Goal: Find specific page/section: Find specific page/section

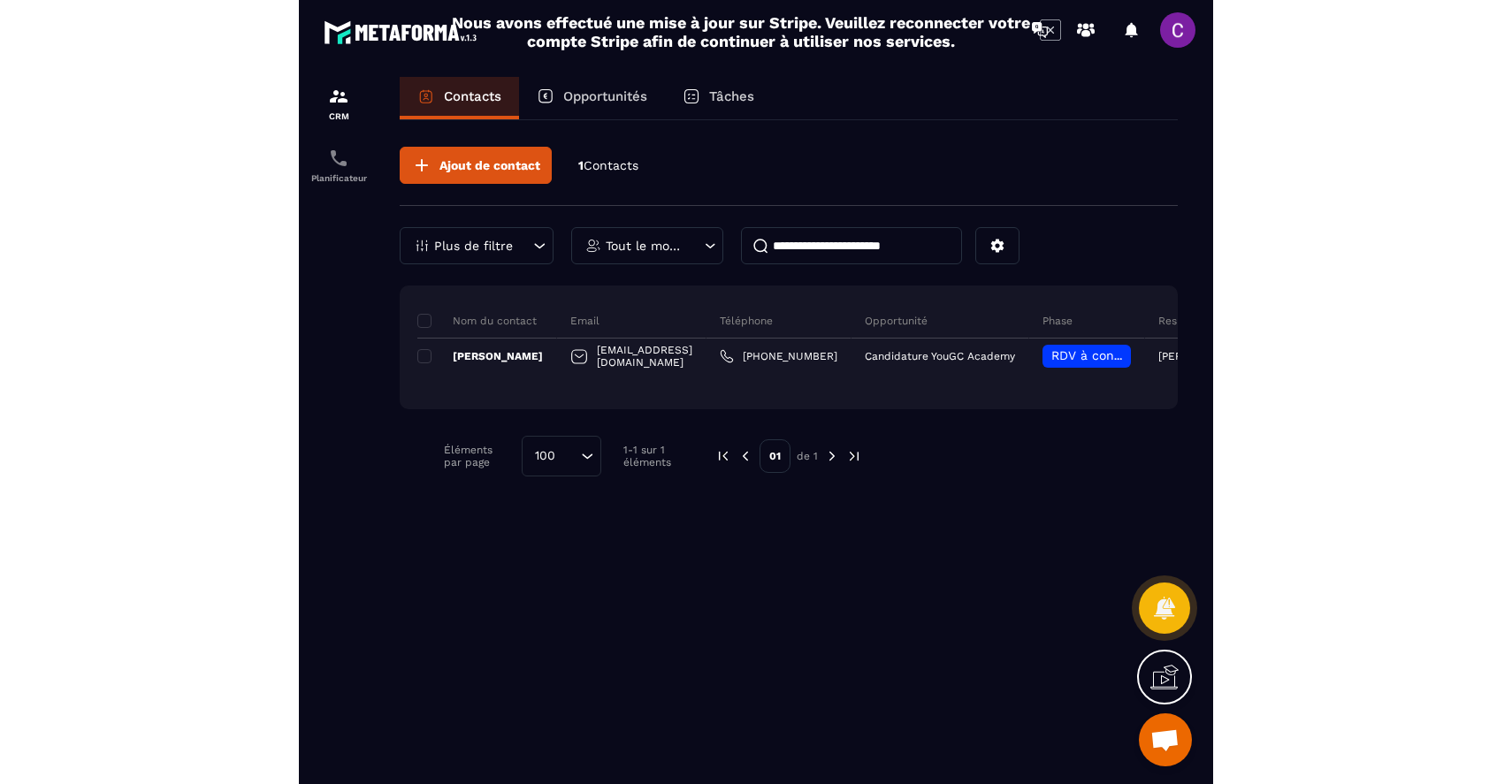
scroll to position [119, 0]
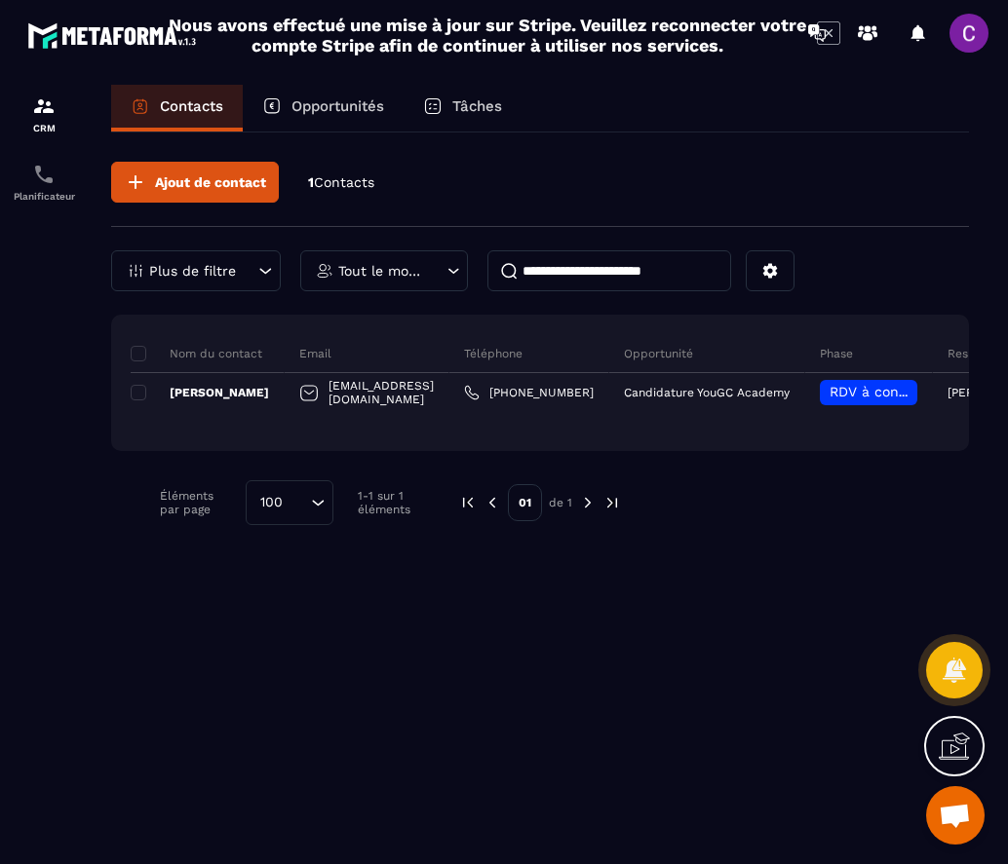
click at [584, 276] on input "**********" at bounding box center [609, 270] width 244 height 41
paste input
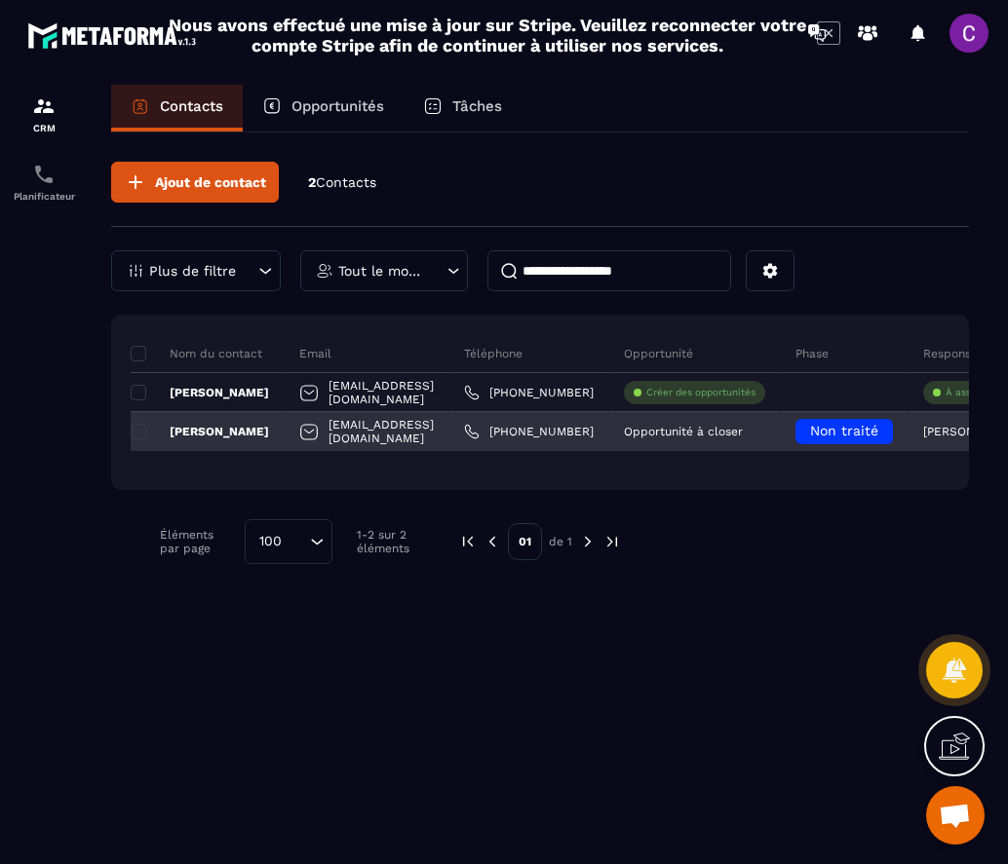
click at [191, 426] on p "[PERSON_NAME]" at bounding box center [200, 432] width 138 height 16
click at [206, 431] on p "[PERSON_NAME]" at bounding box center [200, 432] width 138 height 16
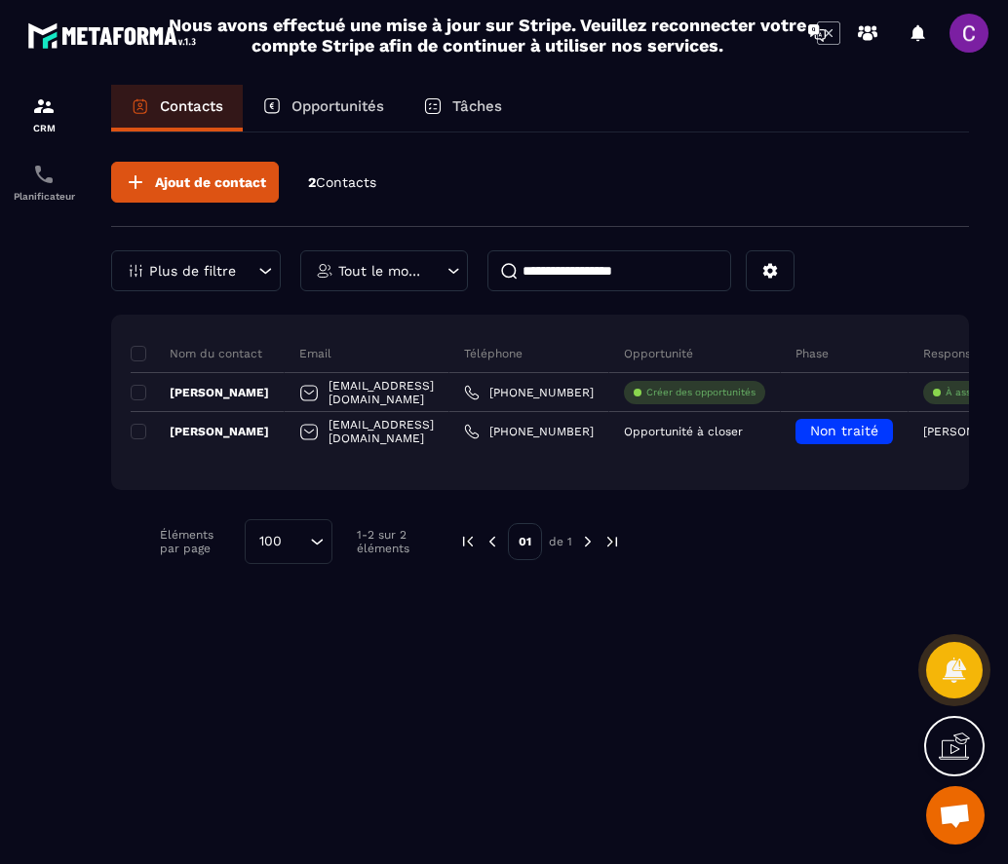
click at [610, 278] on input "**********" at bounding box center [609, 270] width 244 height 41
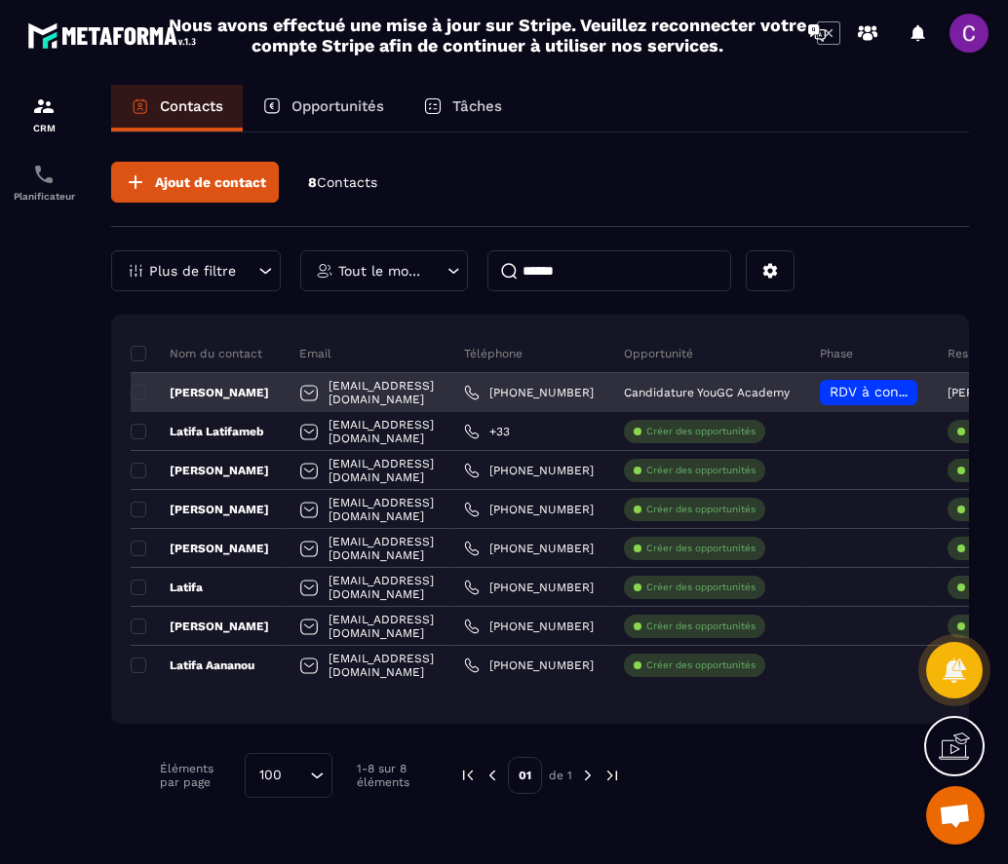
type input "******"
click at [255, 403] on div "[PERSON_NAME]" at bounding box center [208, 392] width 154 height 39
click at [251, 399] on p "[PERSON_NAME]" at bounding box center [200, 393] width 138 height 16
click at [367, 396] on div "[EMAIL_ADDRESS][DOMAIN_NAME]" at bounding box center [367, 392] width 165 height 39
click at [241, 381] on div "[PERSON_NAME]" at bounding box center [208, 392] width 154 height 39
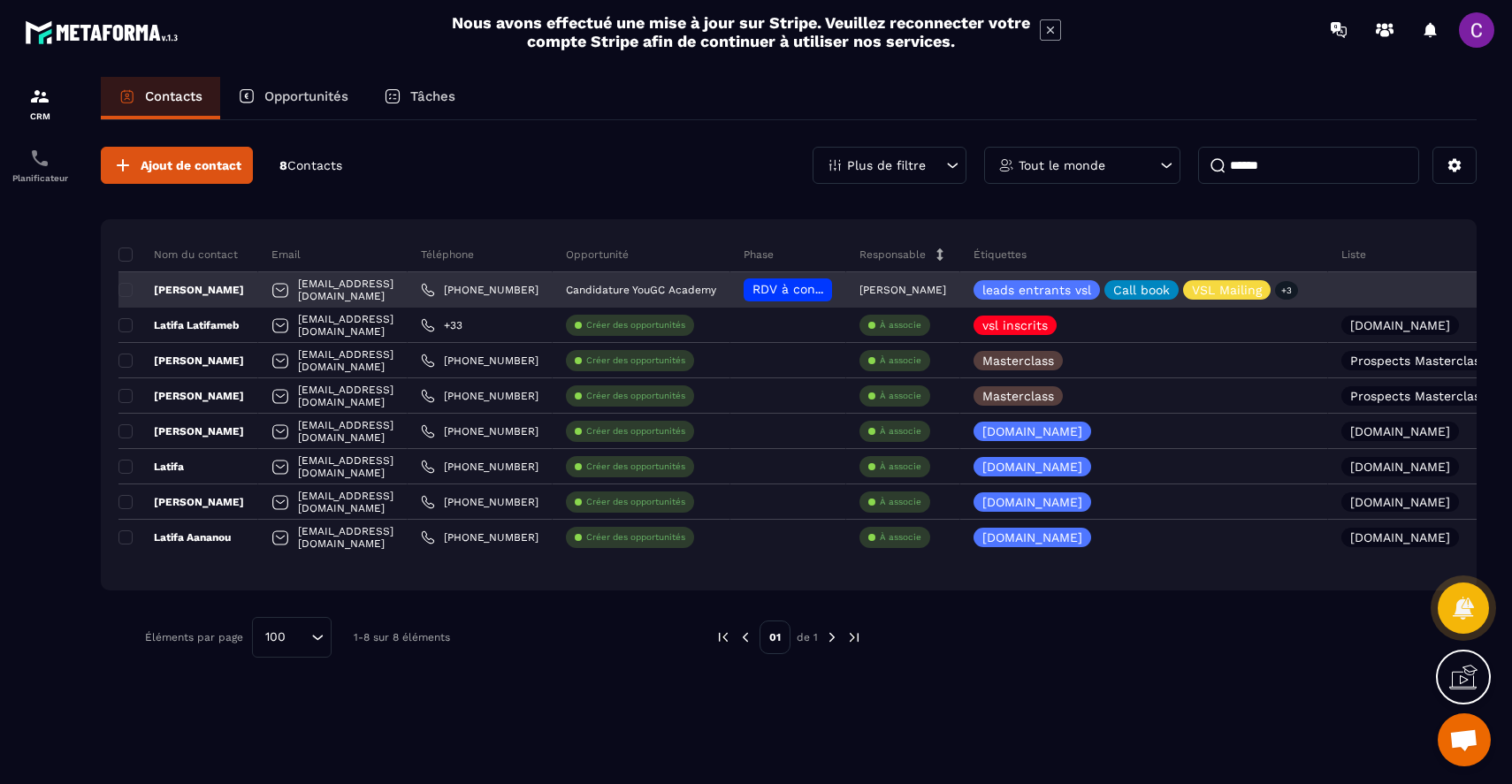
click at [179, 283] on p "[PERSON_NAME]" at bounding box center [182, 290] width 125 height 15
click at [914, 292] on div "leads entrants vsl Call book VSL Mailing +3" at bounding box center [1144, 289] width 368 height 35
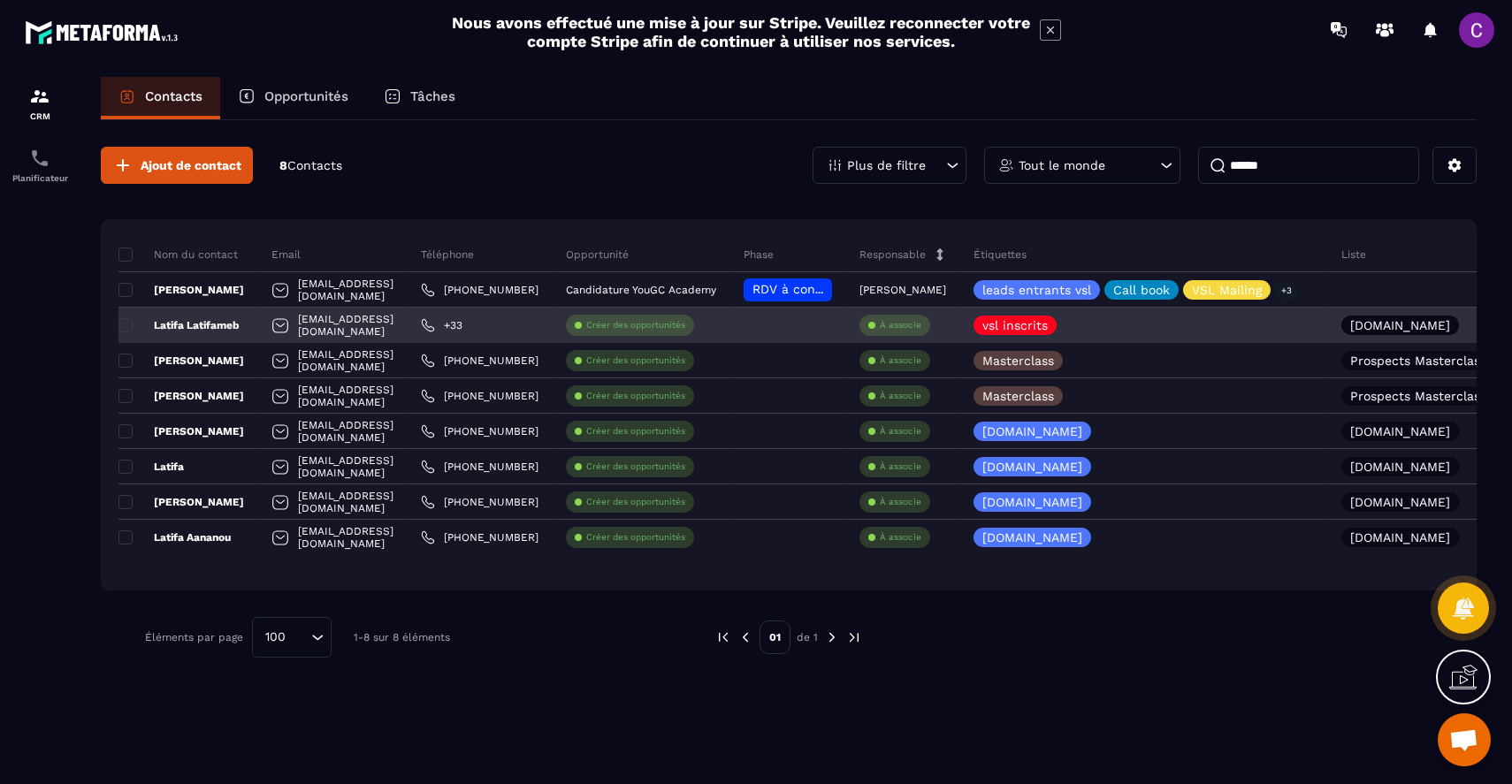
click at [694, 315] on div "Créer des opportunités" at bounding box center [630, 325] width 128 height 21
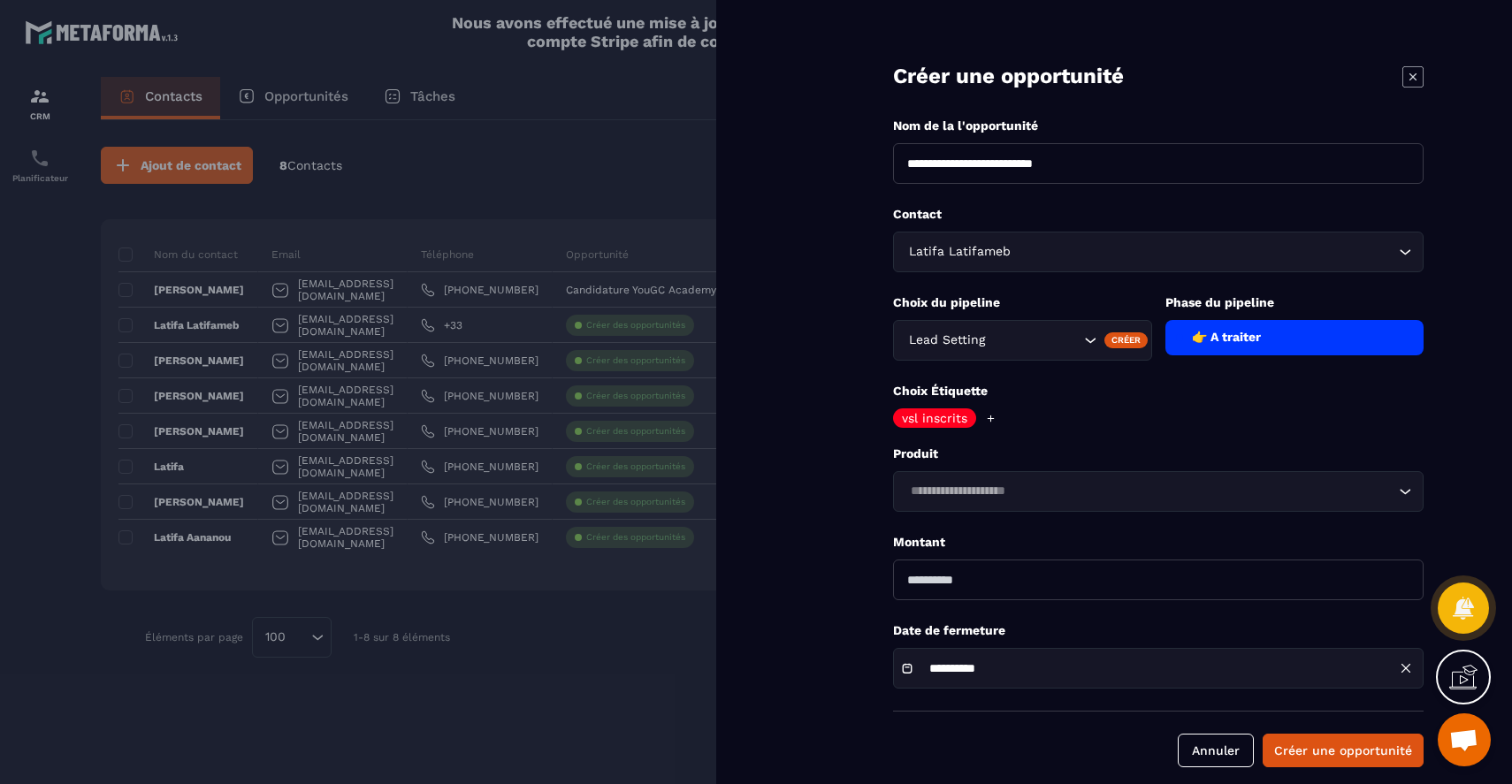
click at [914, 79] on icon at bounding box center [1412, 76] width 21 height 21
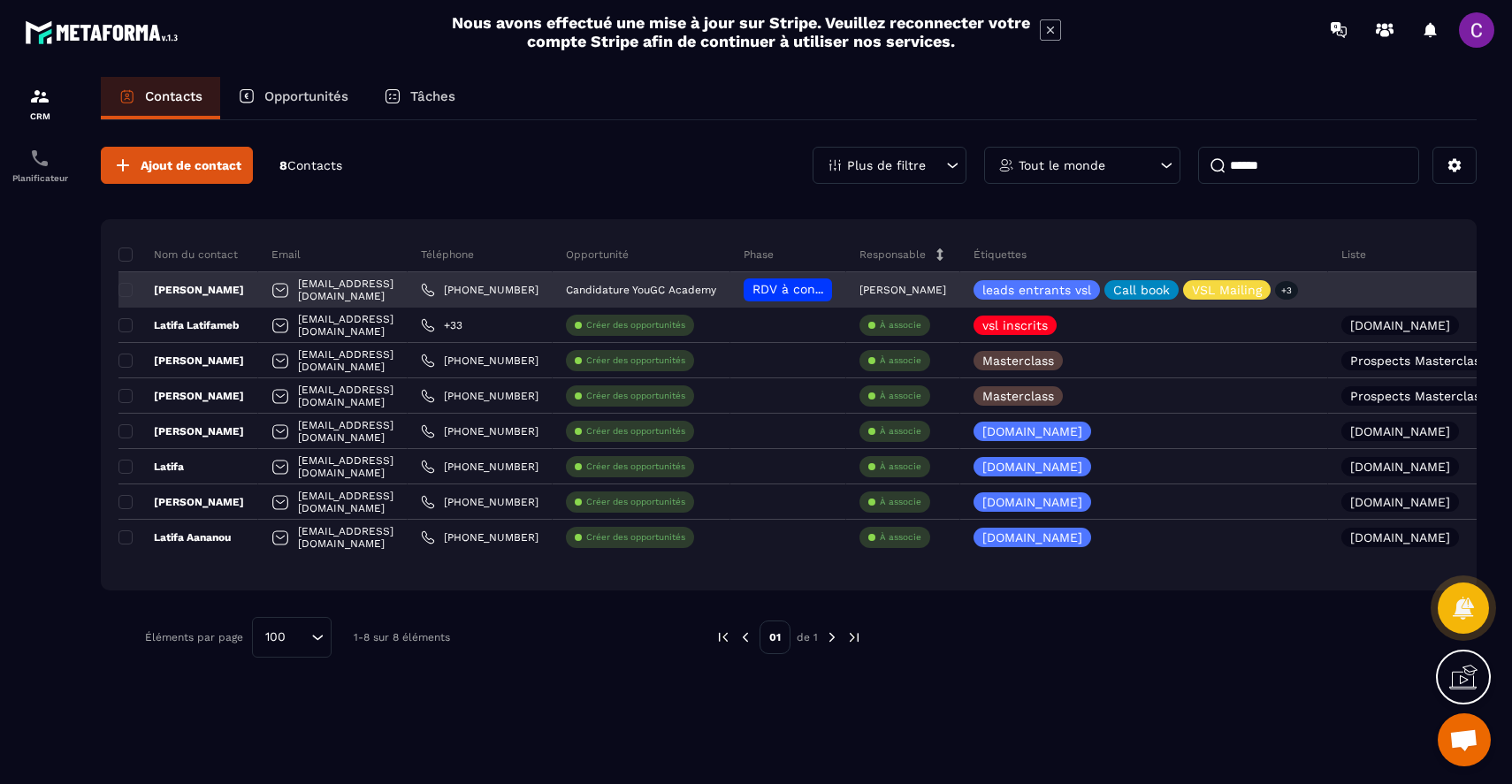
click at [358, 296] on div "[EMAIL_ADDRESS][DOMAIN_NAME]" at bounding box center [333, 289] width 150 height 35
click at [198, 277] on div "[PERSON_NAME]" at bounding box center [189, 289] width 140 height 35
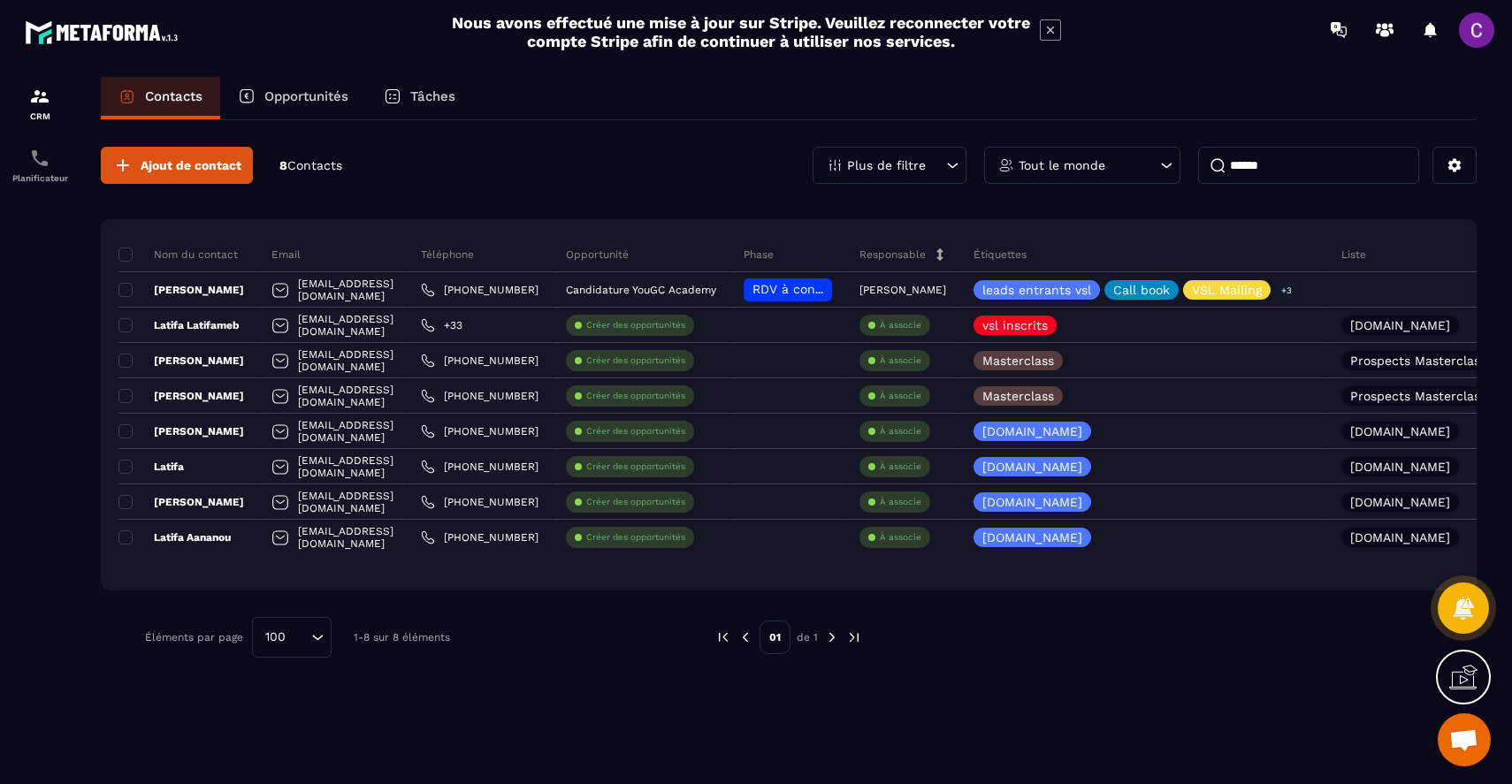
click at [306, 93] on p "Opportunités" at bounding box center [306, 96] width 84 height 16
click at [305, 103] on p "Opportunités" at bounding box center [306, 96] width 84 height 16
